Goal: Task Accomplishment & Management: Complete application form

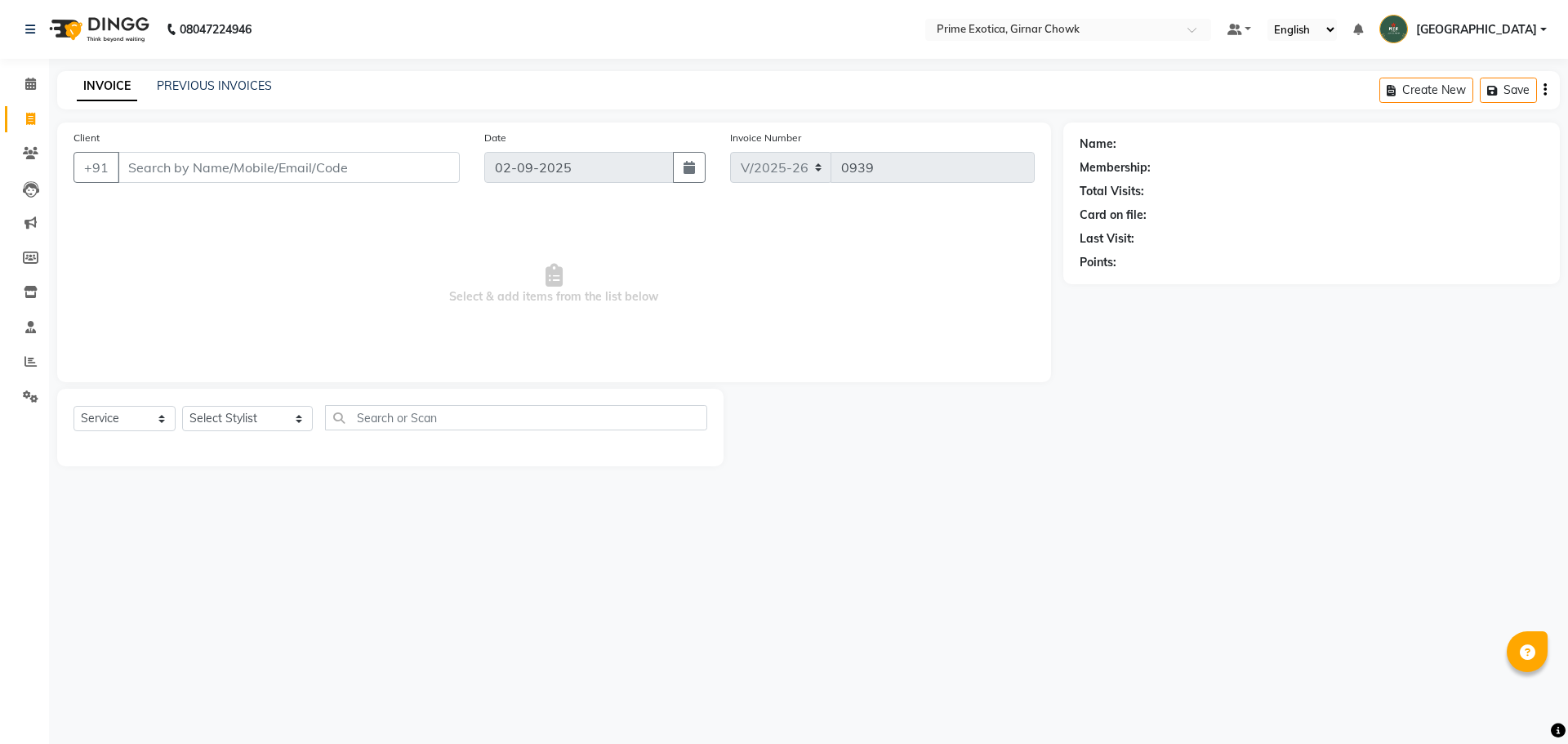
select select "5796"
select select "service"
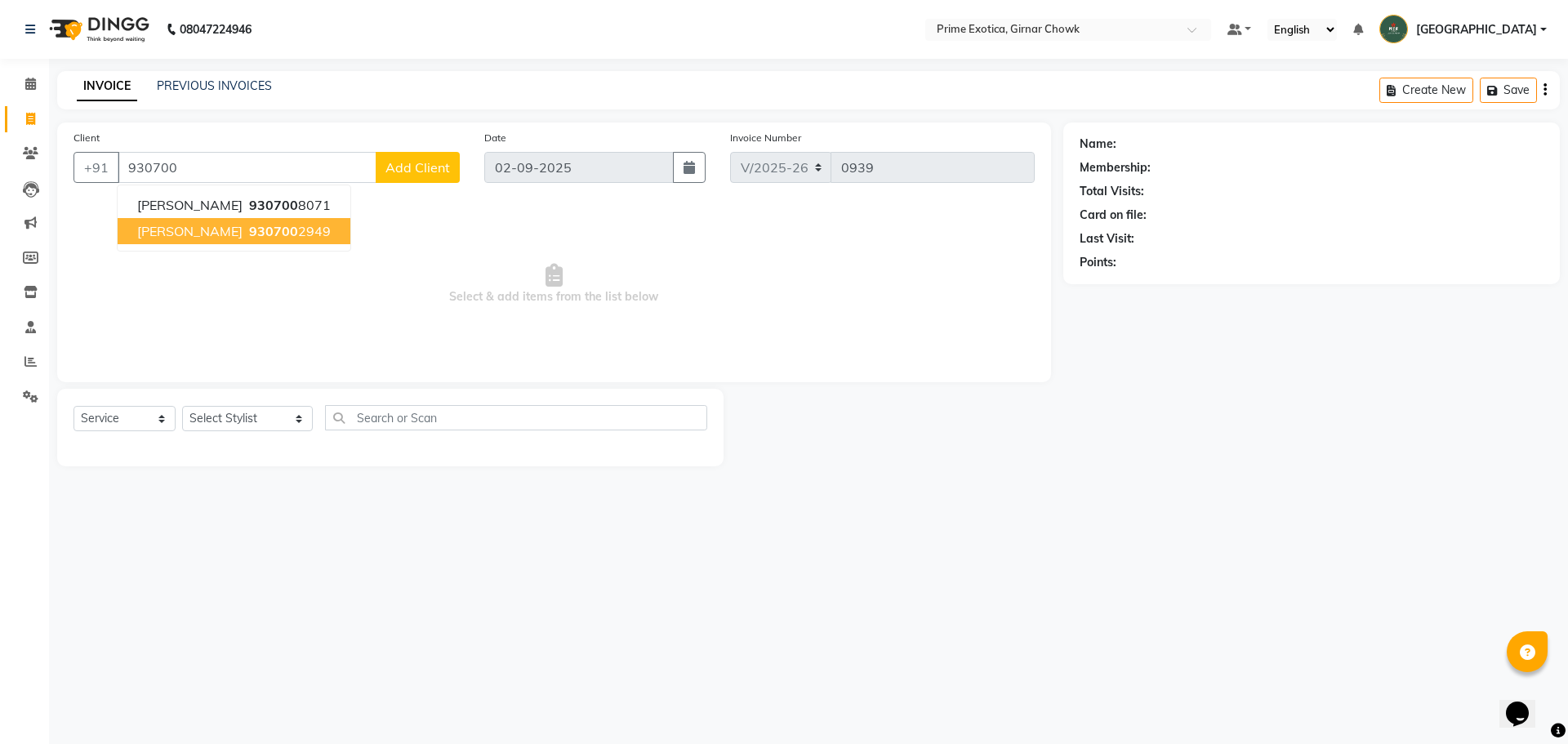
click at [176, 226] on span "SHUBHAM" at bounding box center [190, 231] width 105 height 17
type input "9307002949"
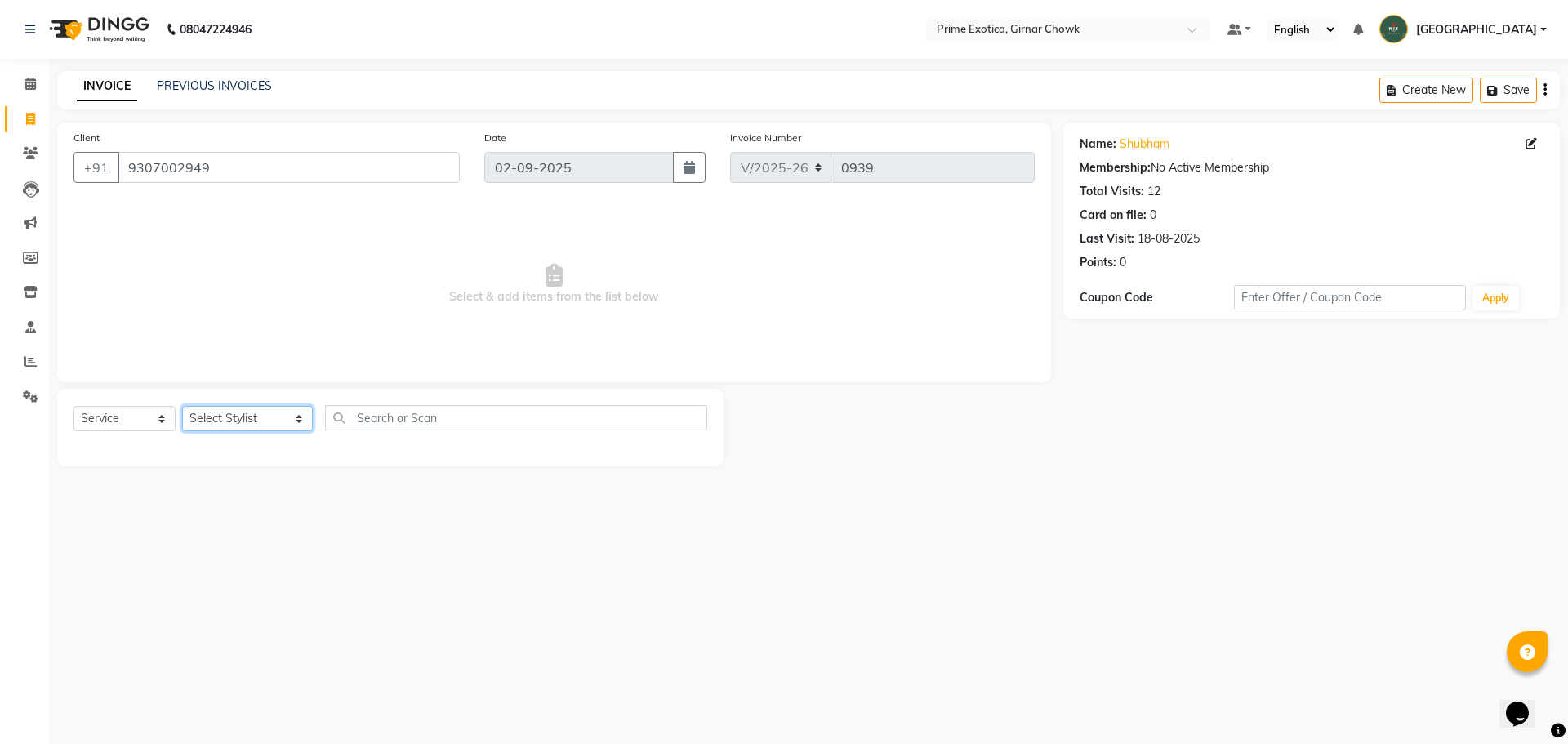
click at [277, 429] on select "Select Stylist ADITI SHENDE ADMIN Akansha Nagarale Ashish Singh Rathore PRANALI…" at bounding box center [247, 418] width 130 height 25
select select "48411"
click at [182, 406] on select "Select Stylist ADITI SHENDE ADMIN Akansha Nagarale Ashish Singh Rathore PRANALI…" at bounding box center [247, 418] width 130 height 25
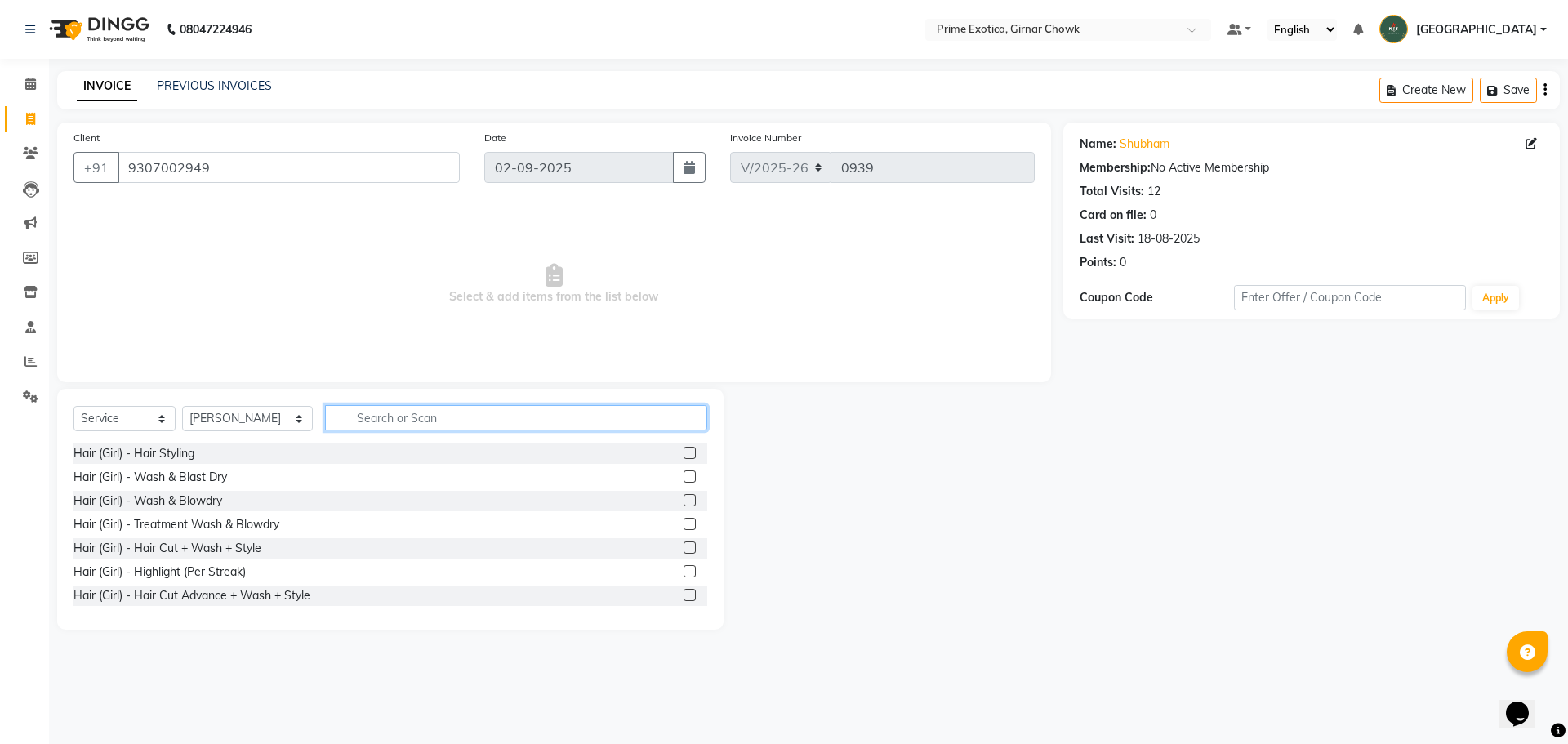
click at [358, 425] on input "text" at bounding box center [516, 418] width 383 height 25
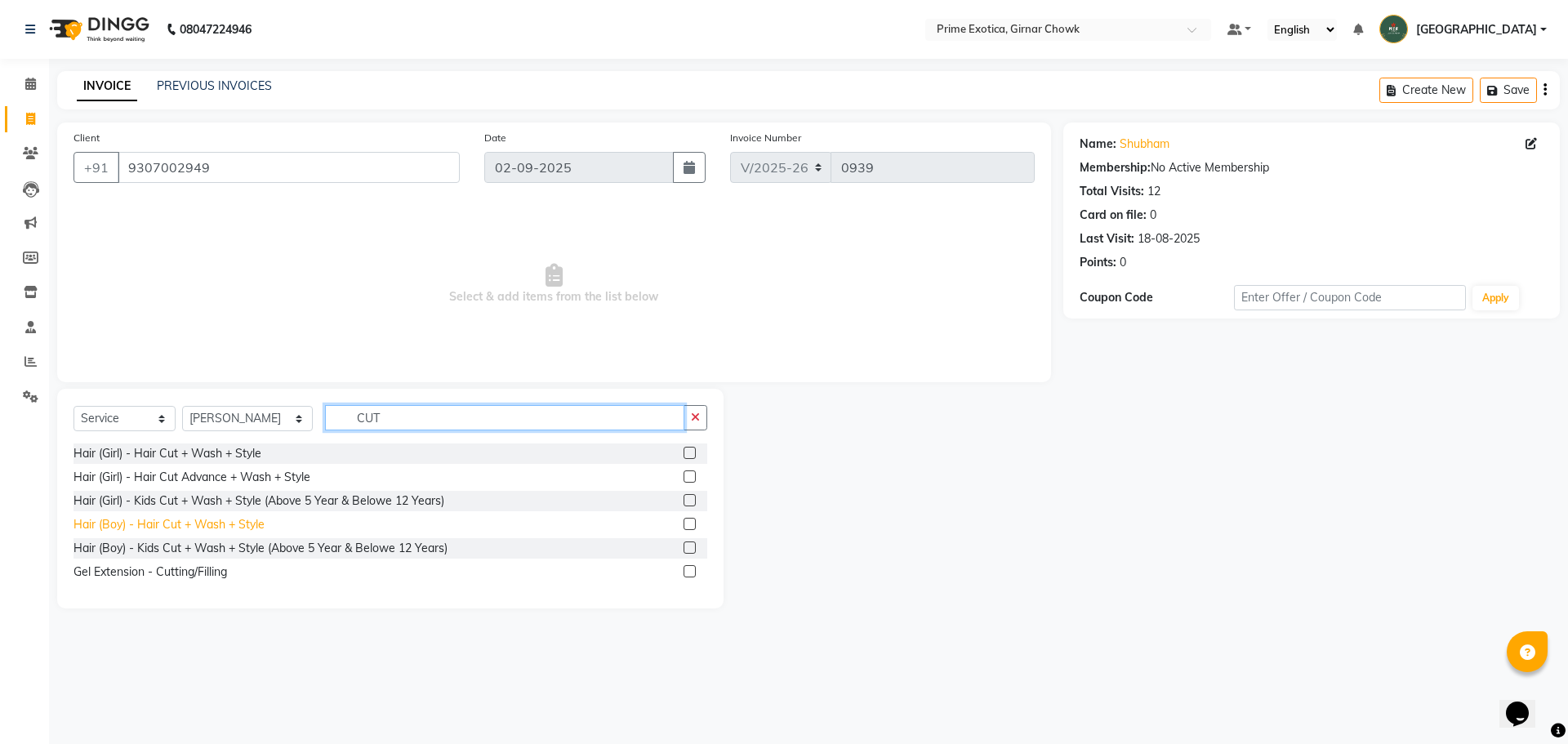
type input "CUT"
click at [243, 519] on div "Hair (Boy) - Hair Cut + Wash + Style" at bounding box center [169, 525] width 191 height 18
checkbox input "false"
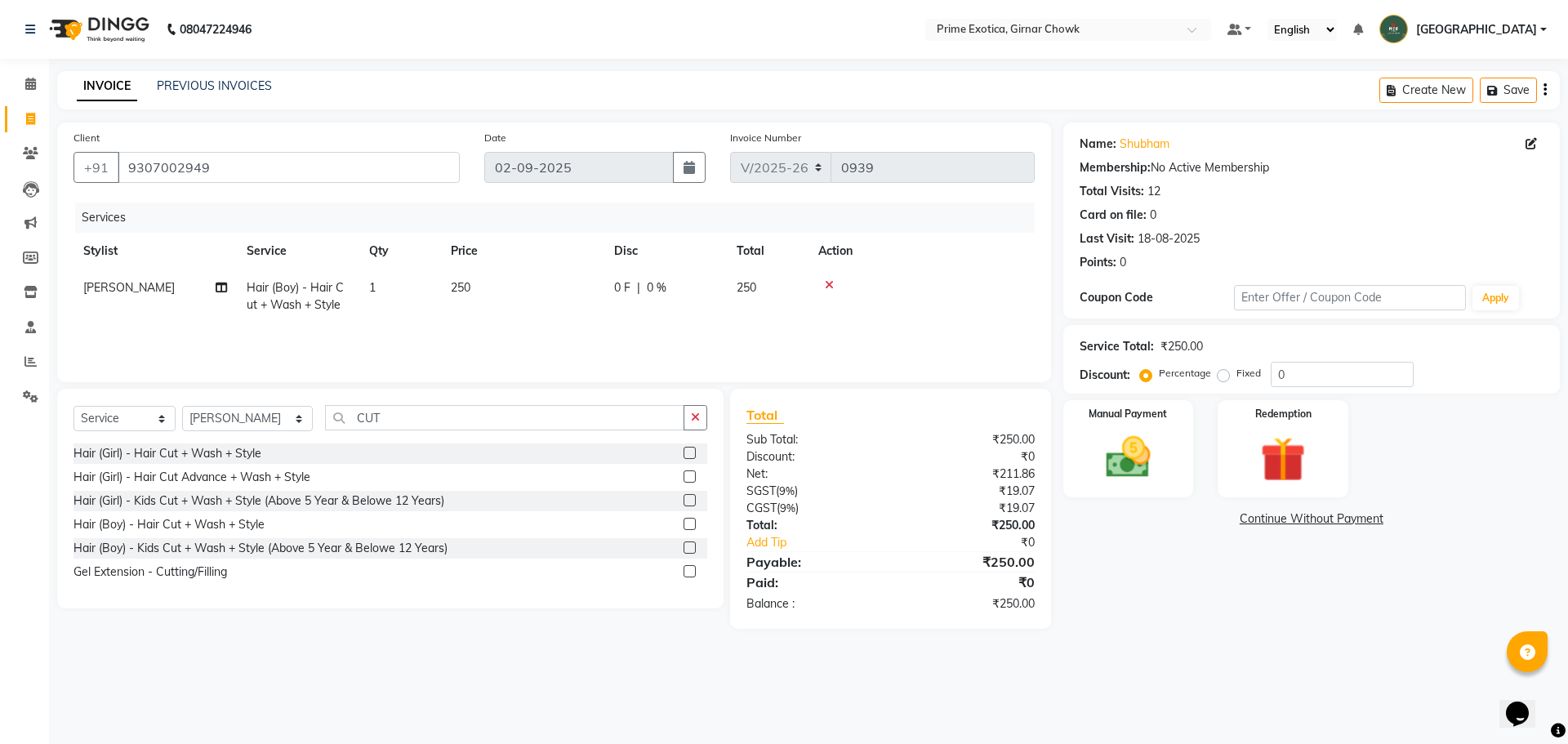
click at [465, 277] on td "250" at bounding box center [523, 297] width 164 height 54
select select "48411"
click at [565, 292] on input "250" at bounding box center [600, 291] width 144 height 25
type input "200"
click at [1229, 579] on div "Name: Shubham Membership: No Active Membership Total Visits: 12 Card on file: 0…" at bounding box center [1317, 376] width 509 height 506
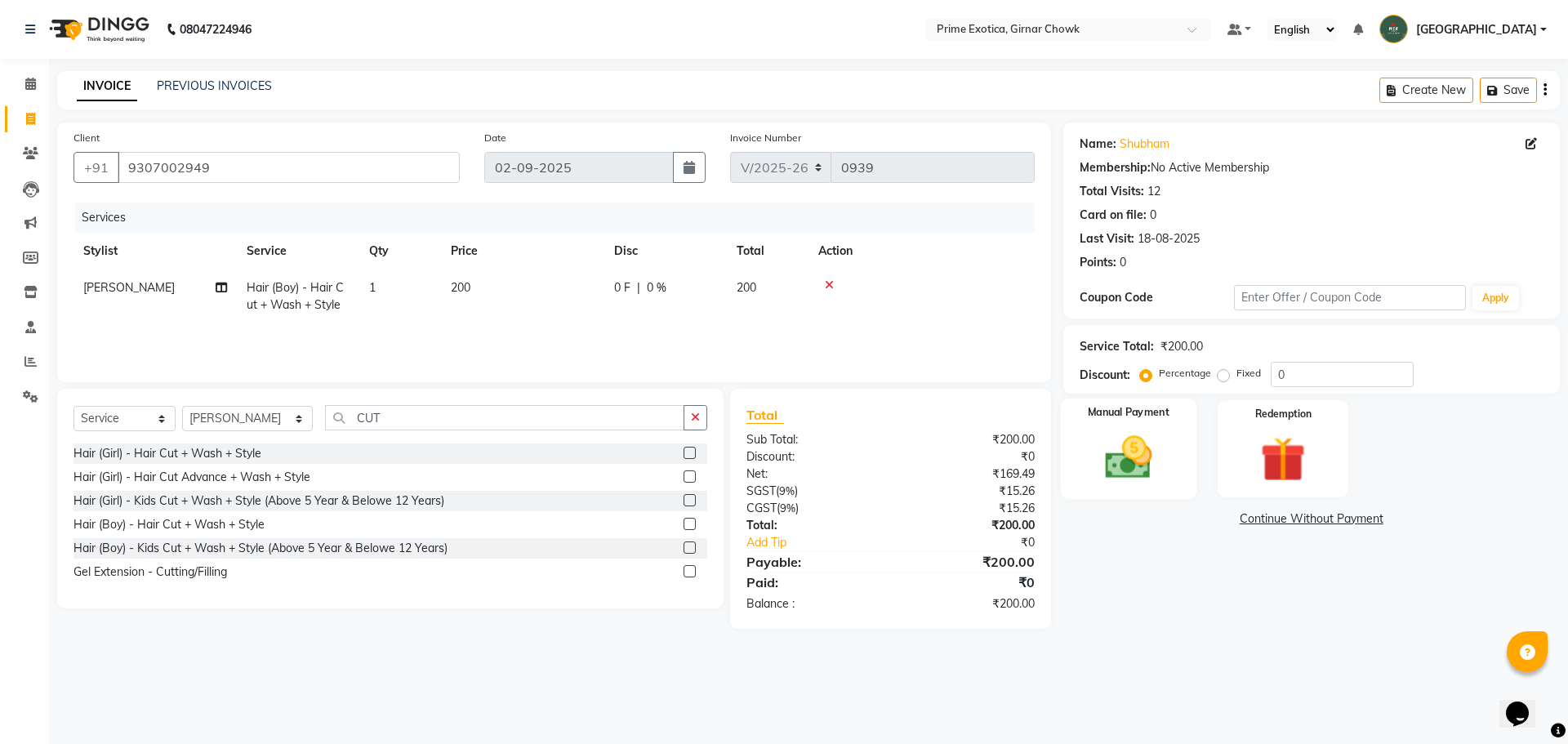
click at [1114, 471] on img at bounding box center [1128, 458] width 76 height 54
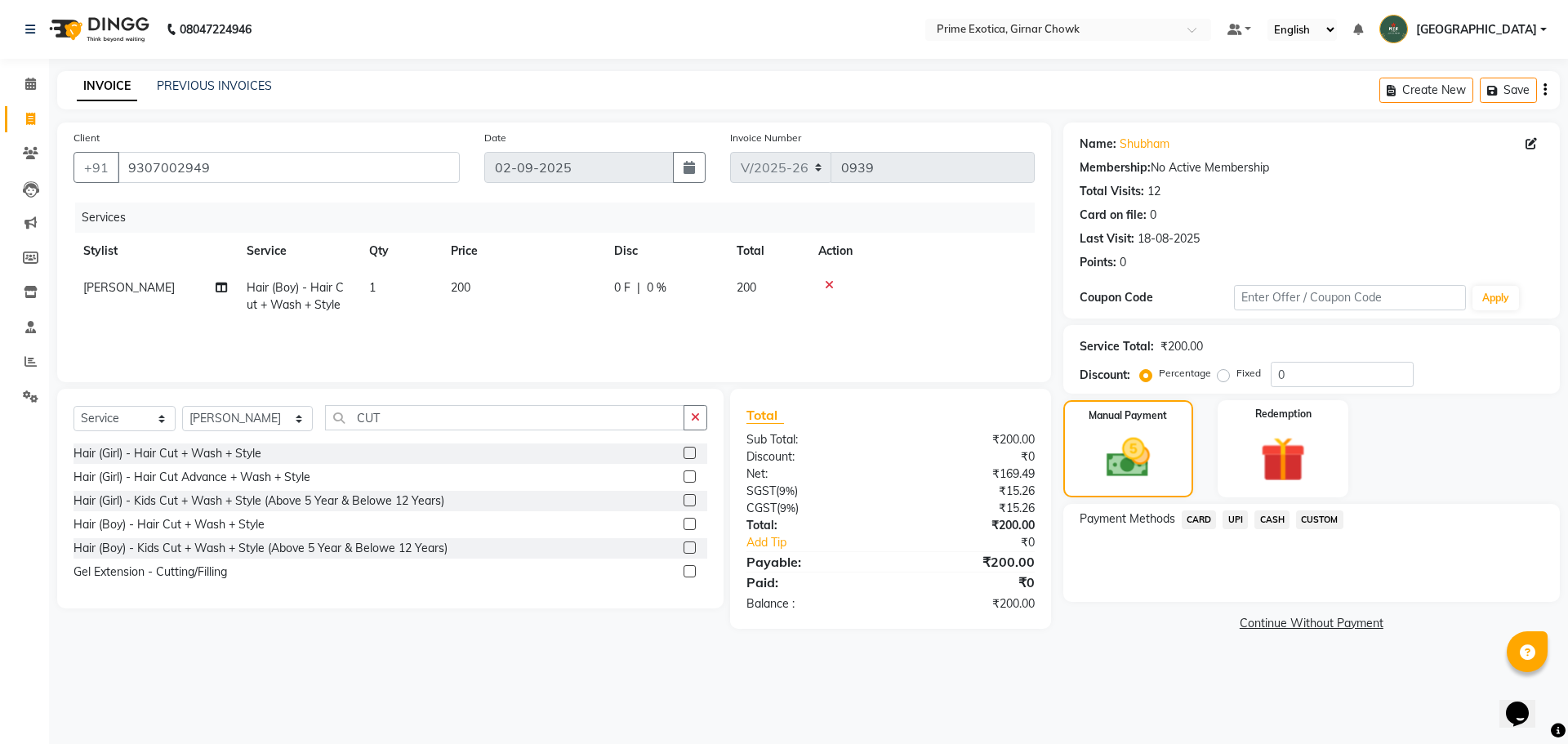
click at [1276, 523] on span "CASH" at bounding box center [1272, 519] width 35 height 18
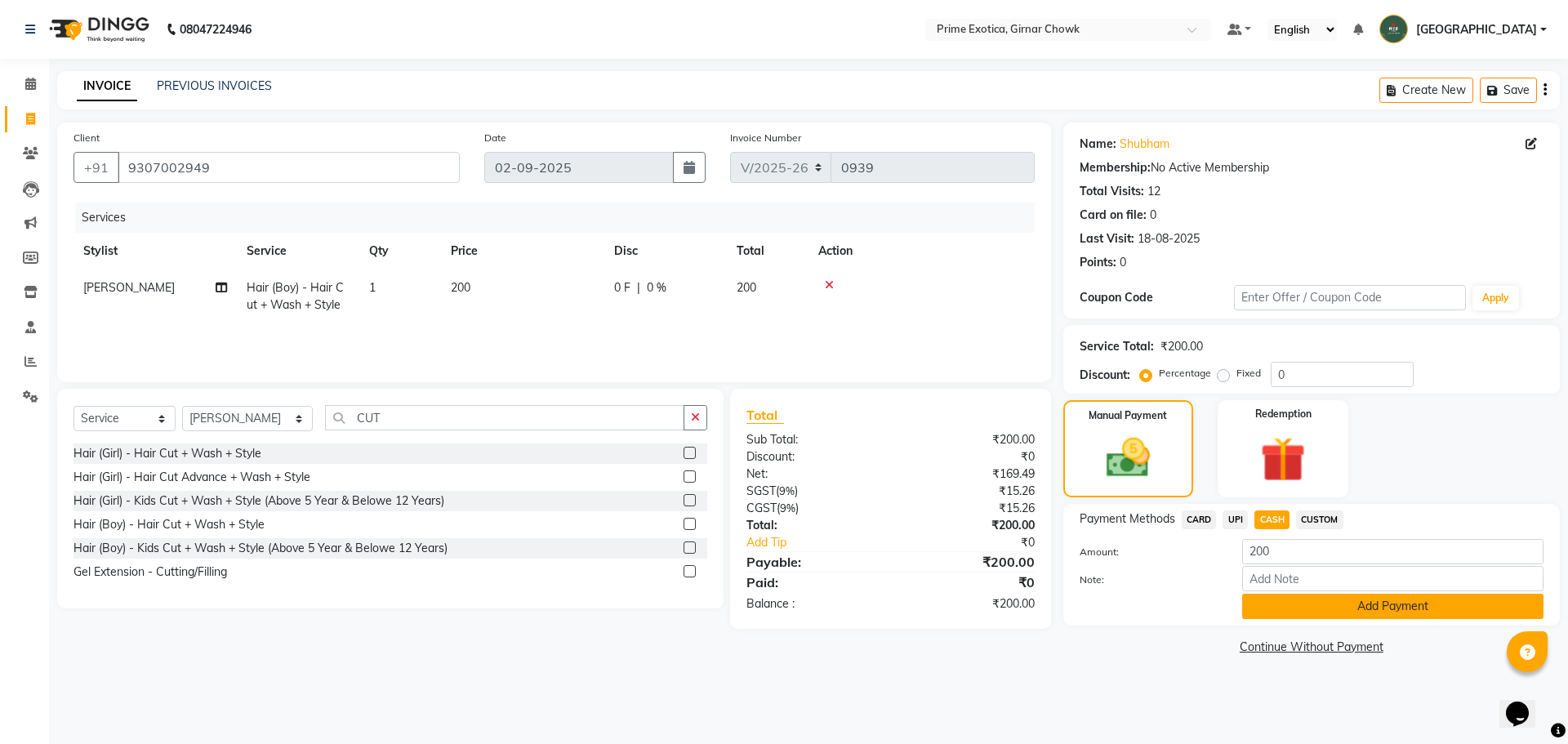
click at [1299, 608] on button "Add Payment" at bounding box center [1393, 606] width 301 height 25
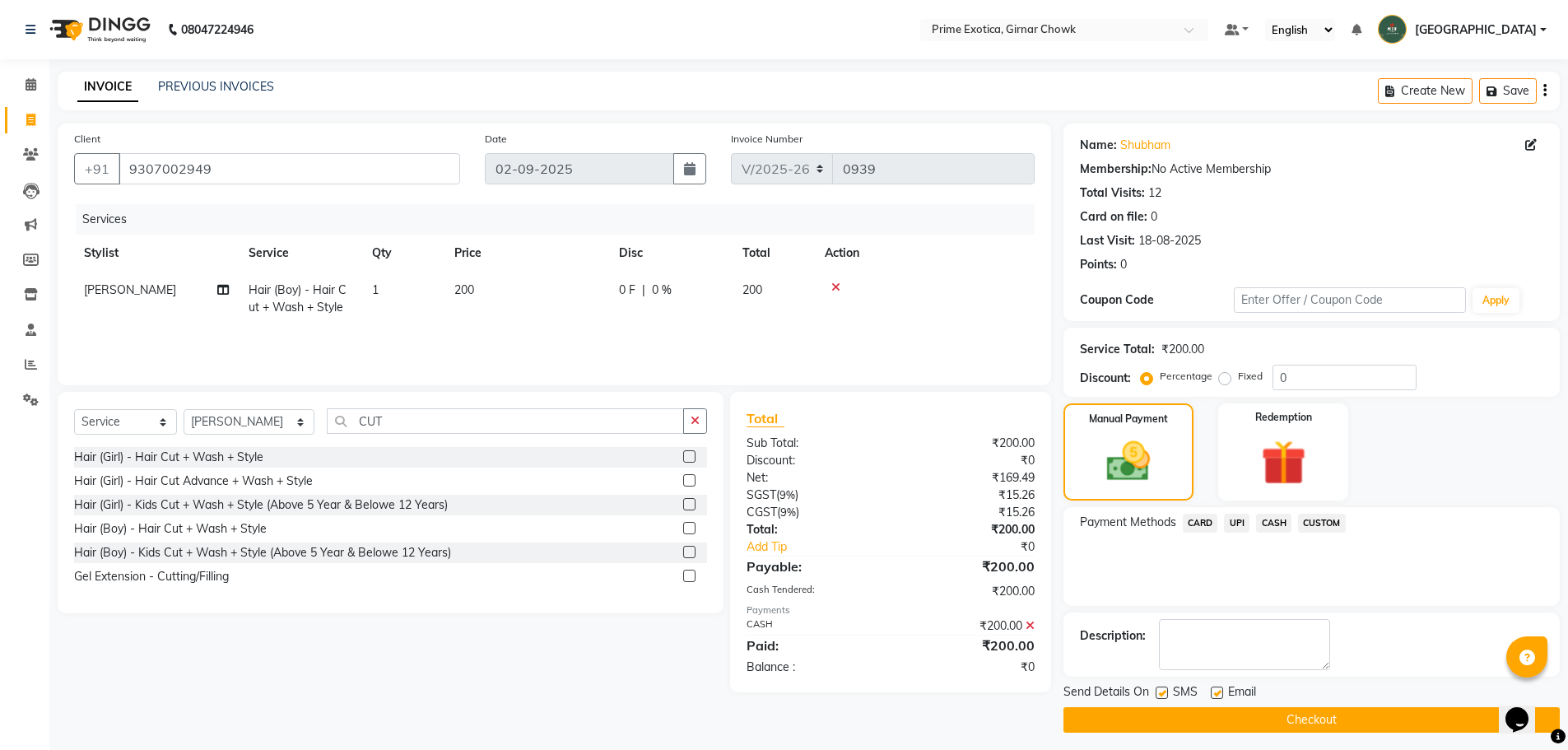
click at [1319, 716] on button "Checkout" at bounding box center [1311, 719] width 496 height 26
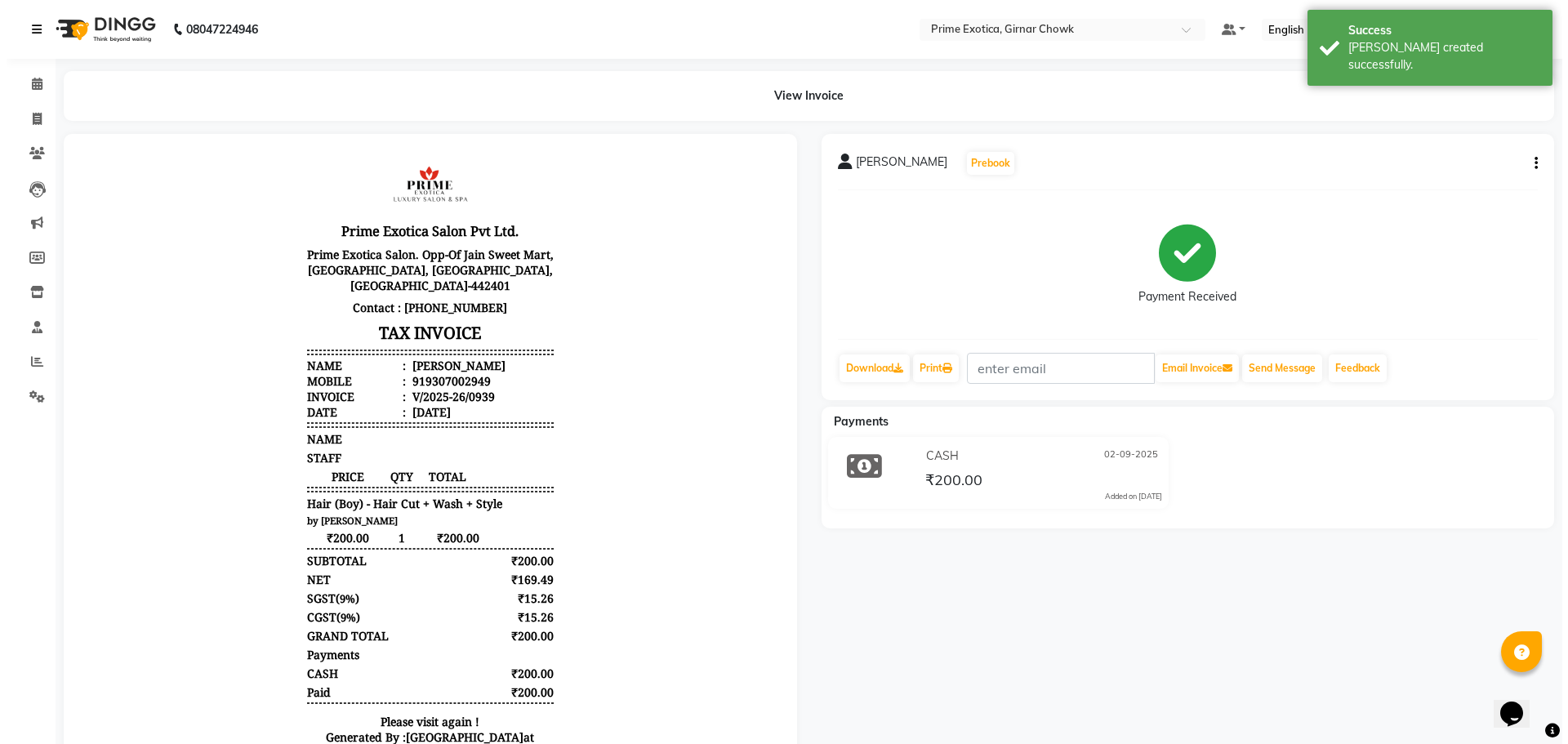
scroll to position [13, 0]
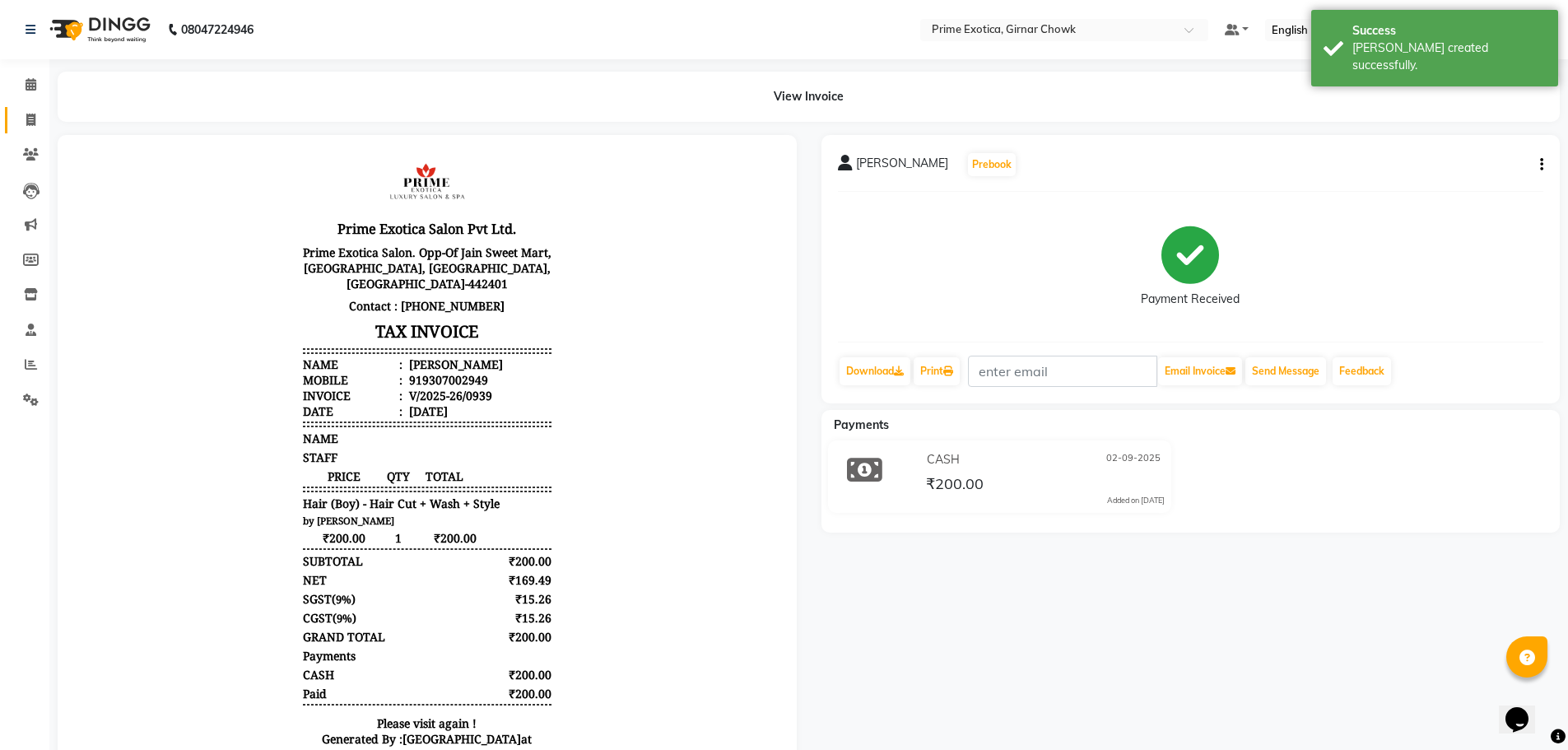
drag, startPoint x: 33, startPoint y: 118, endPoint x: 37, endPoint y: 129, distance: 11.7
click at [33, 118] on icon at bounding box center [31, 120] width 9 height 12
select select "5796"
select select "service"
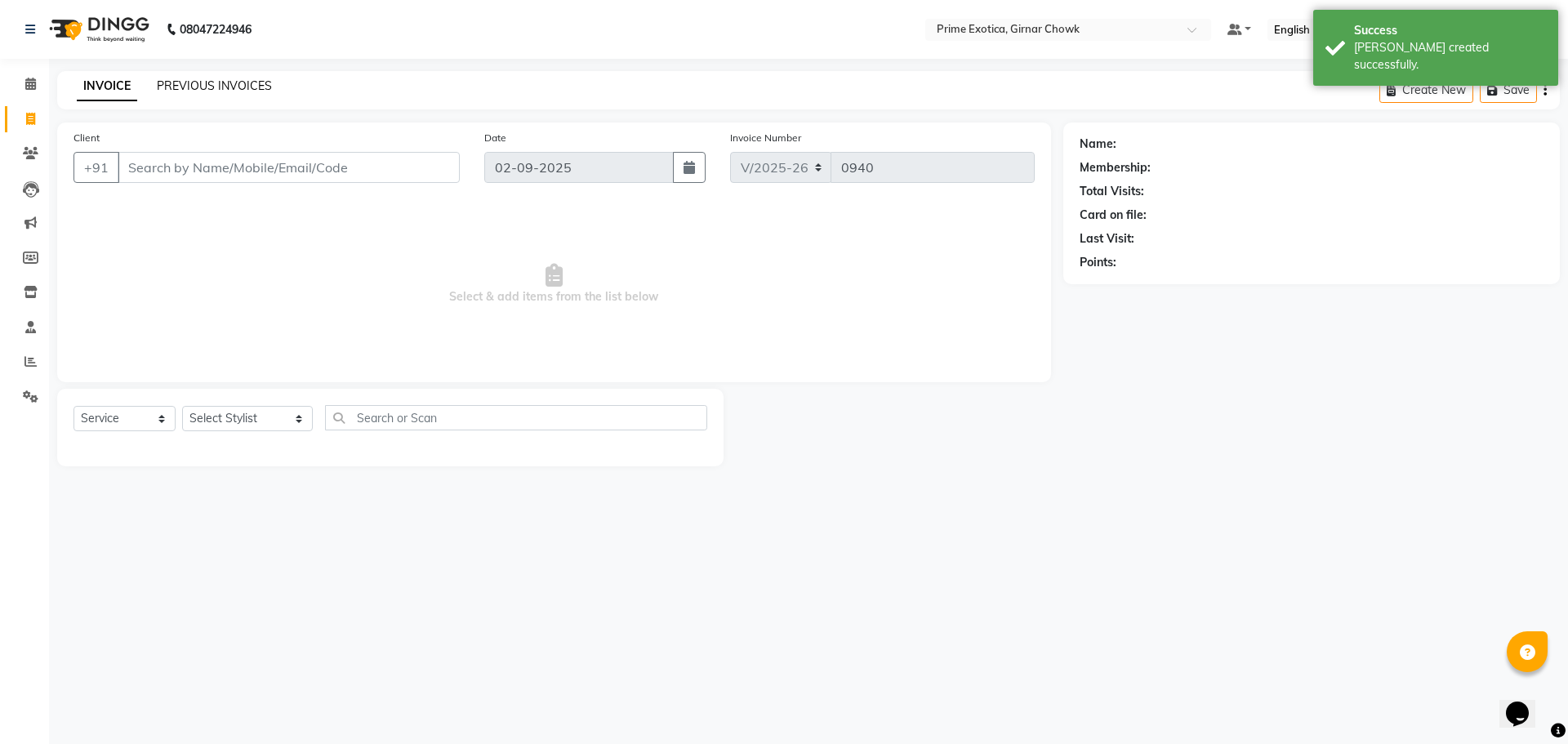
click at [222, 88] on link "PREVIOUS INVOICES" at bounding box center [214, 86] width 116 height 15
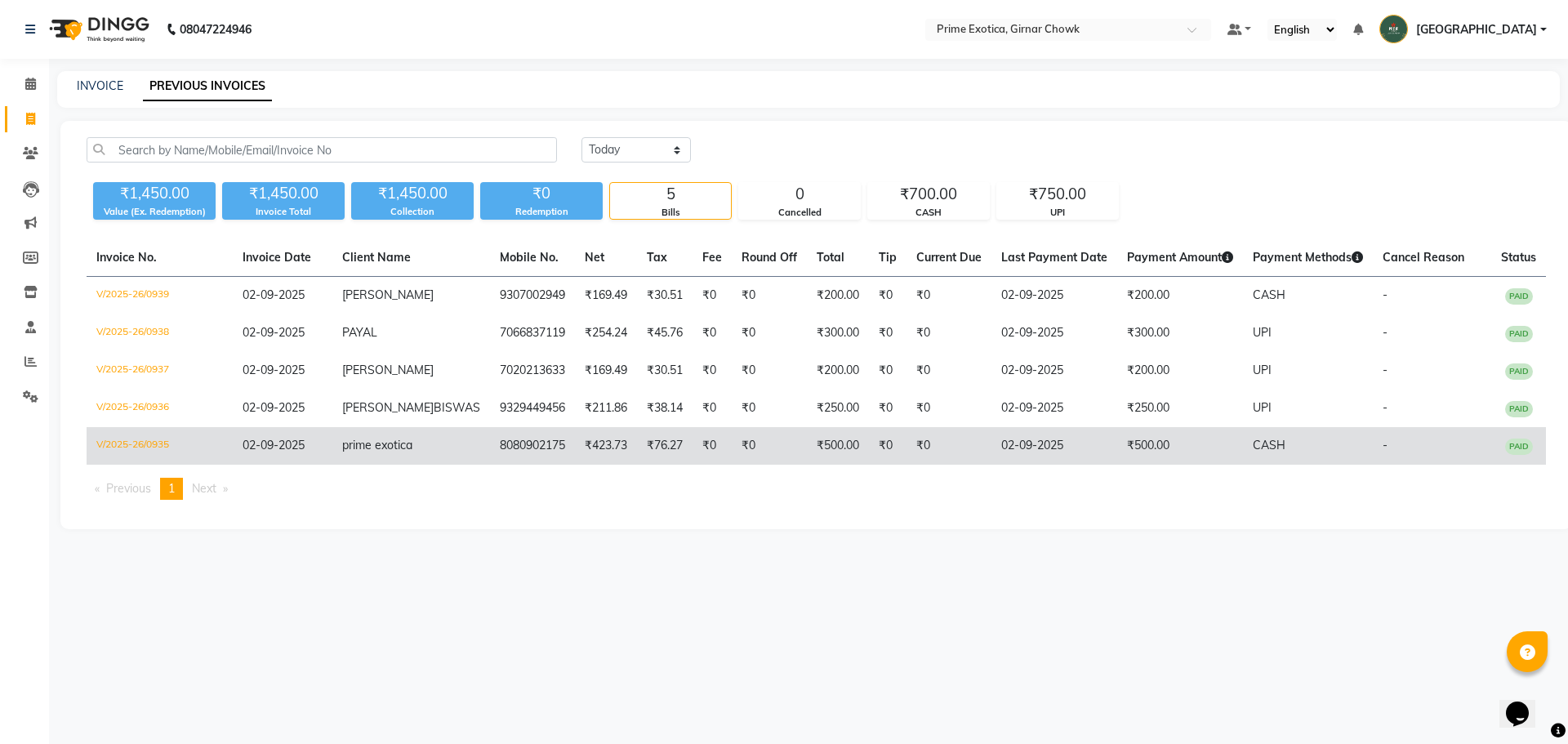
click at [378, 453] on span "prime exotica" at bounding box center [377, 445] width 70 height 15
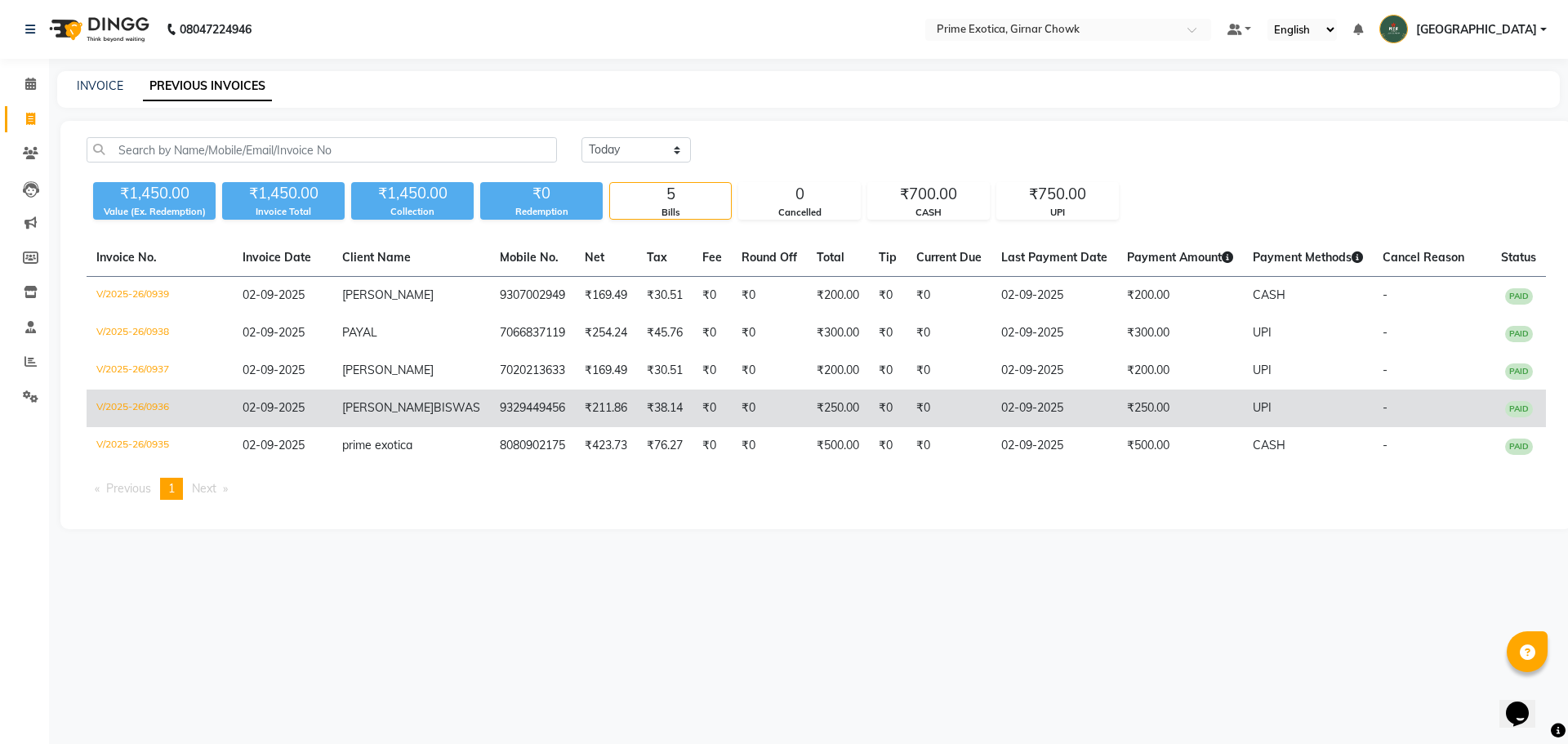
click at [424, 414] on td "SHUBHAM BISWAS" at bounding box center [411, 408] width 158 height 38
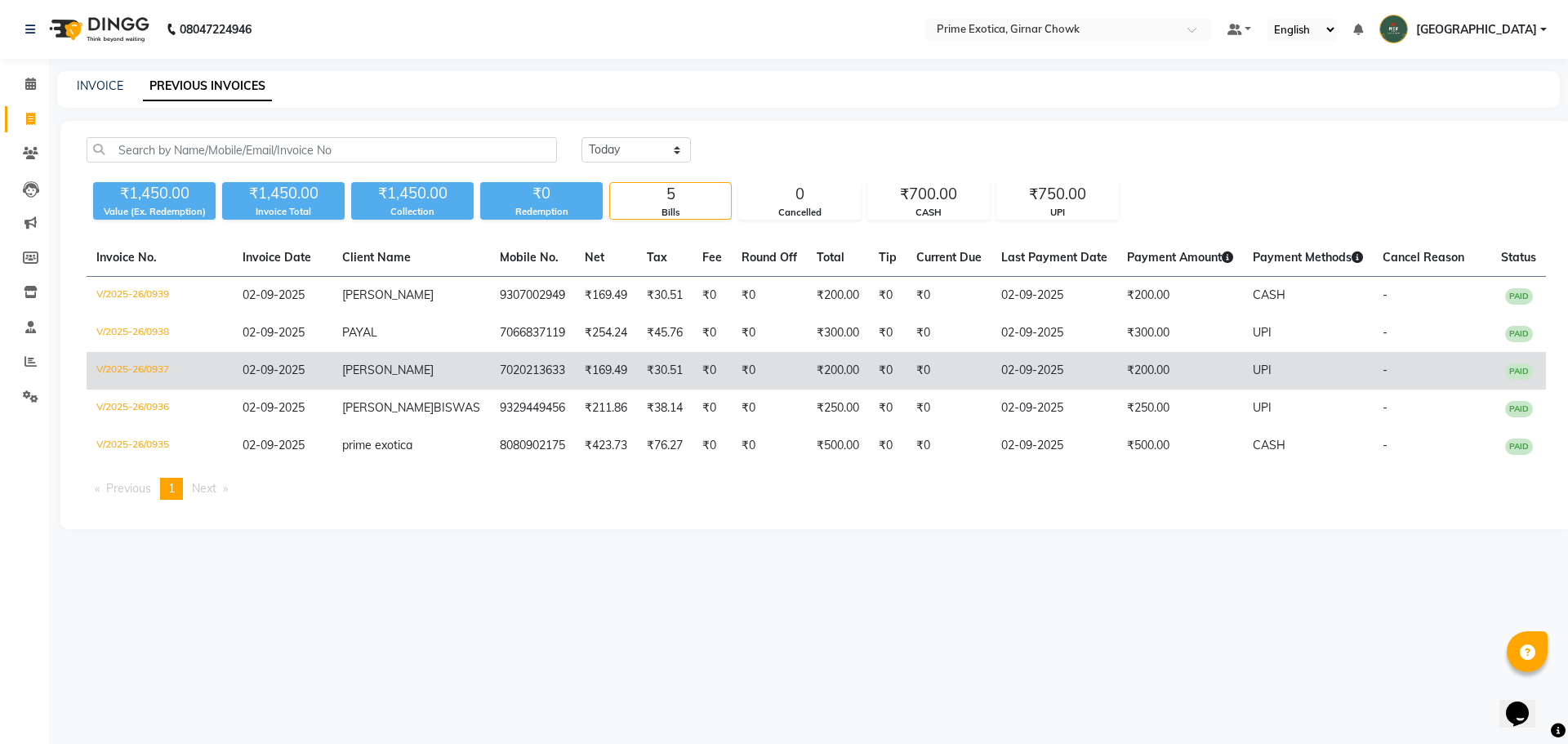
click at [393, 377] on span "RAHUL KAREKAR" at bounding box center [388, 369] width 91 height 15
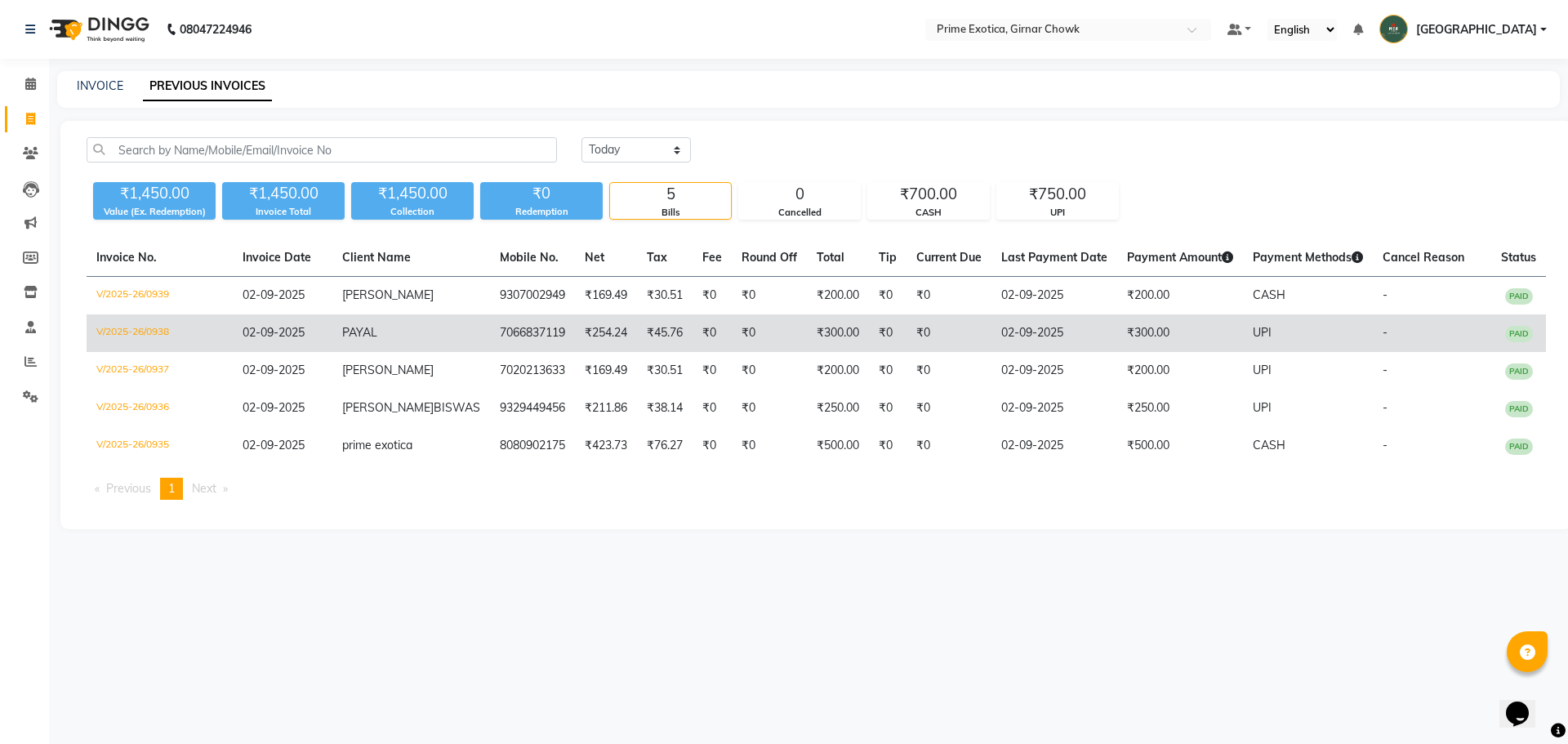
click at [393, 345] on td "PAYAL" at bounding box center [411, 333] width 158 height 38
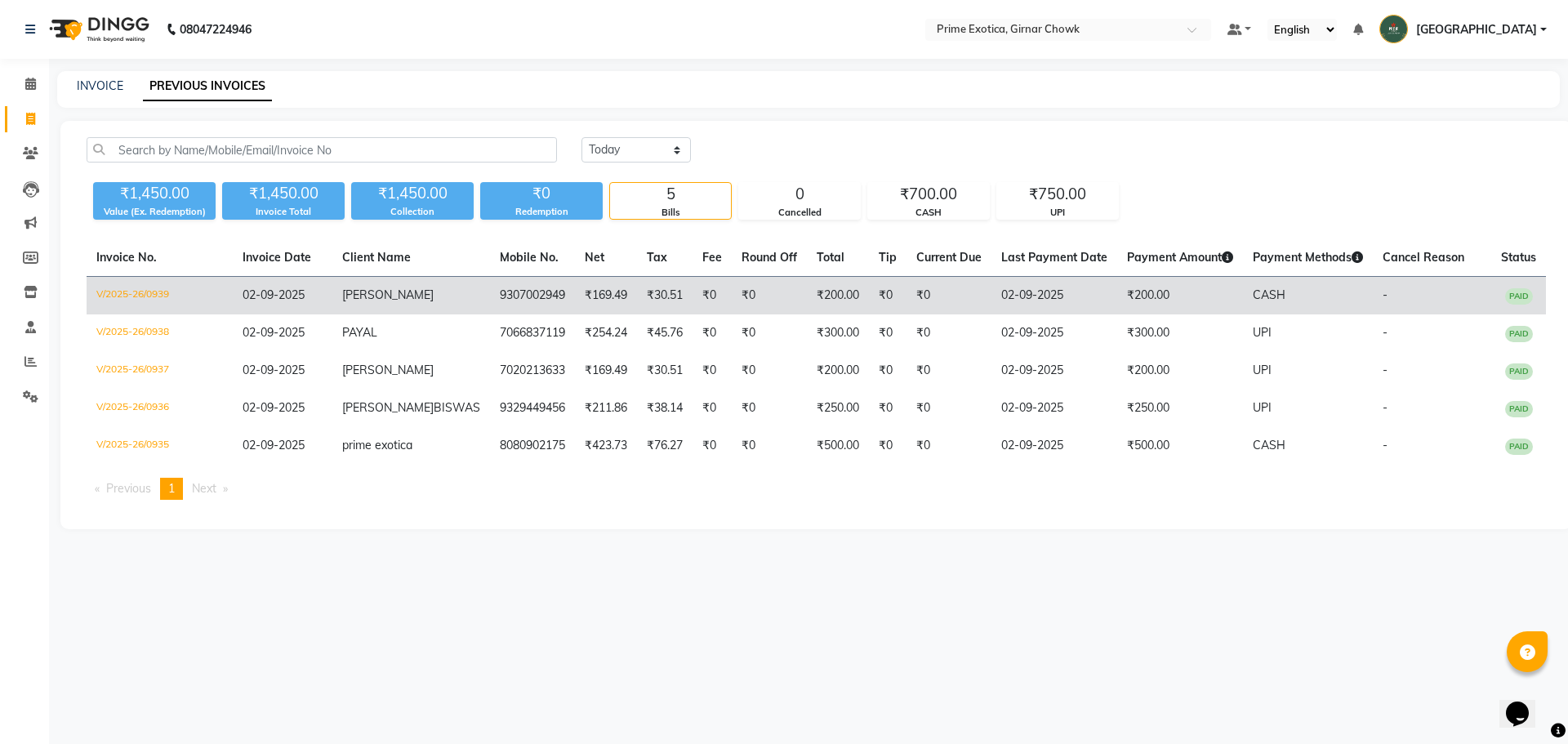
click at [416, 298] on span "SHUBHAM" at bounding box center [388, 294] width 91 height 15
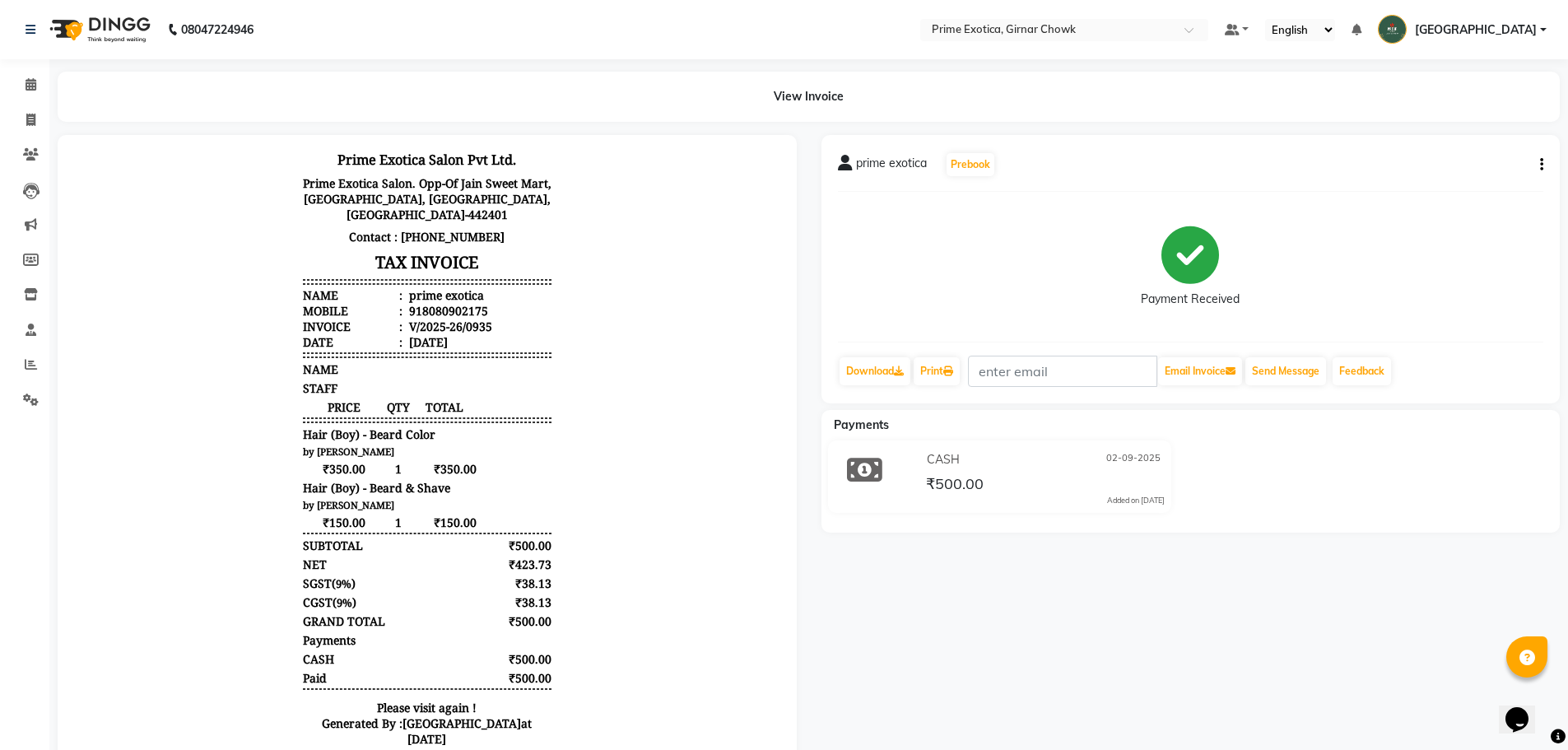
scroll to position [83, 0]
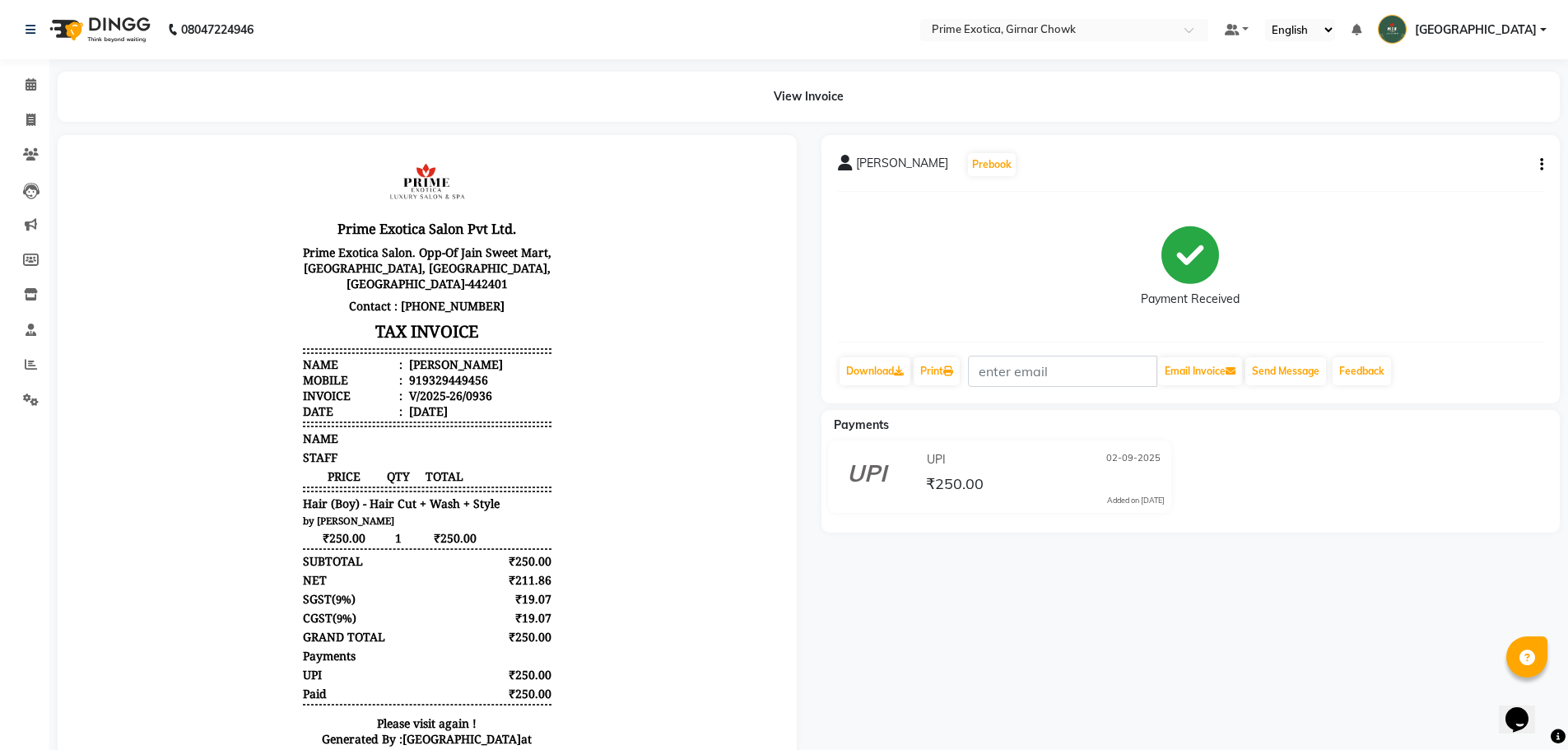
scroll to position [79, 0]
